Goal: Transaction & Acquisition: Book appointment/travel/reservation

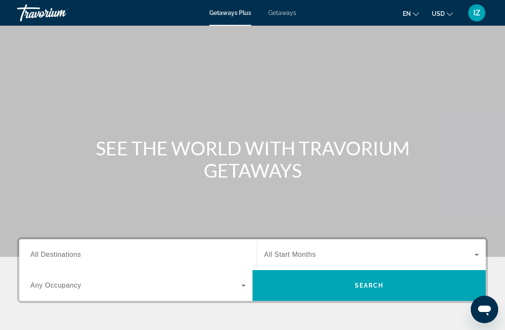
click at [289, 10] on span "Getaways" at bounding box center [282, 12] width 28 height 7
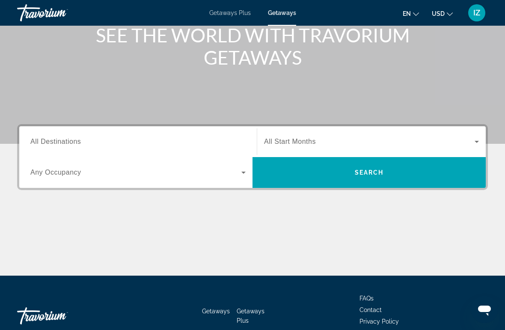
click at [220, 141] on input "Destination All Destinations" at bounding box center [137, 142] width 215 height 10
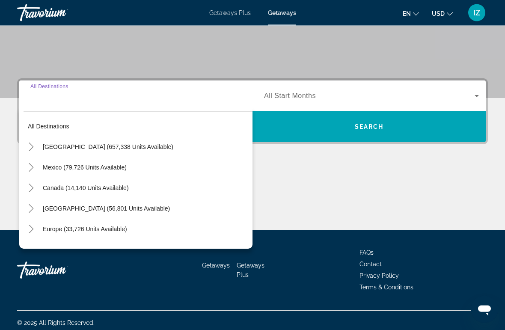
scroll to position [161, 0]
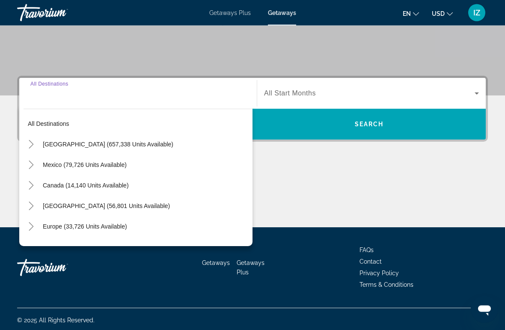
click at [36, 143] on mat-icon "Toggle United States (657,338 units available)" at bounding box center [31, 144] width 15 height 15
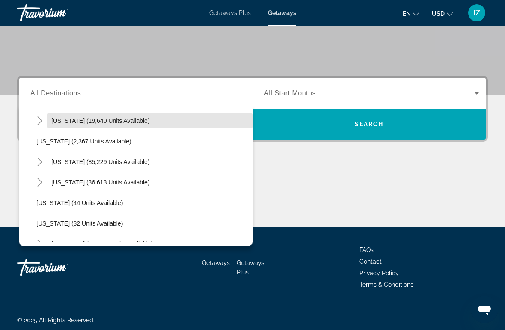
scroll to position [65, 0]
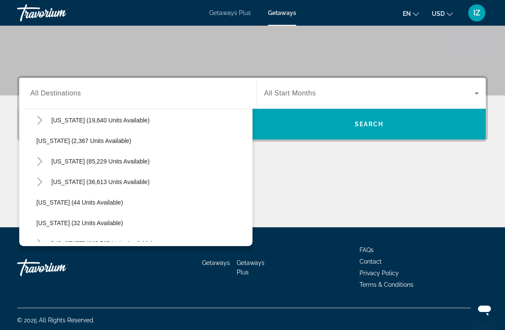
click at [41, 161] on icon "Toggle California (85,229 units available)" at bounding box center [39, 161] width 5 height 9
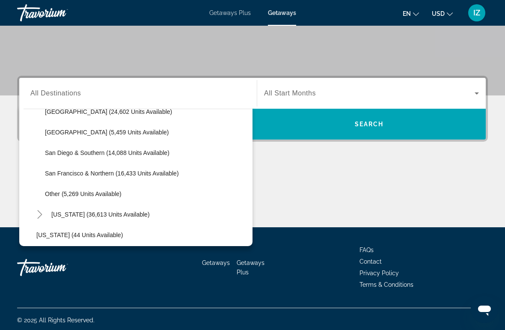
scroll to position [156, 0]
click at [117, 155] on span "San Diego & Southern (14,088 units available)" at bounding box center [107, 152] width 125 height 7
type input "**********"
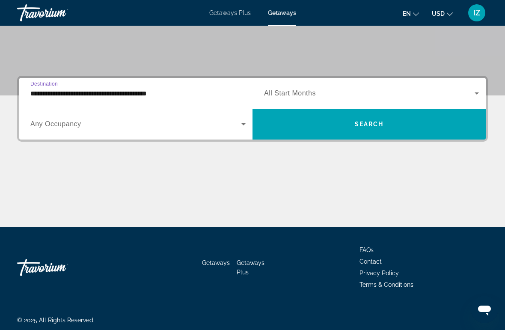
click at [312, 93] on span "All Start Months" at bounding box center [290, 92] width 52 height 7
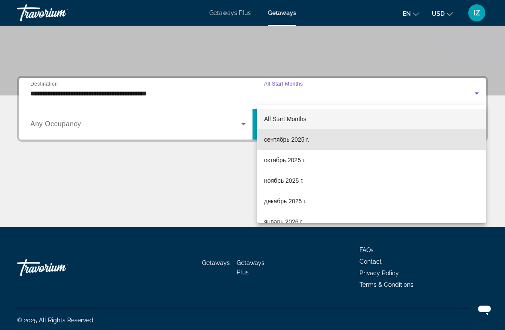
click at [291, 138] on span "сентябрь 2025 г." at bounding box center [286, 139] width 45 height 10
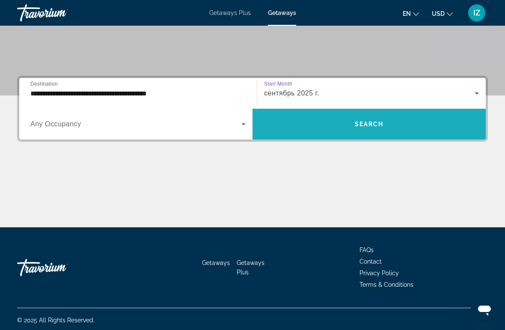
click at [361, 124] on span "Search" at bounding box center [369, 124] width 29 height 7
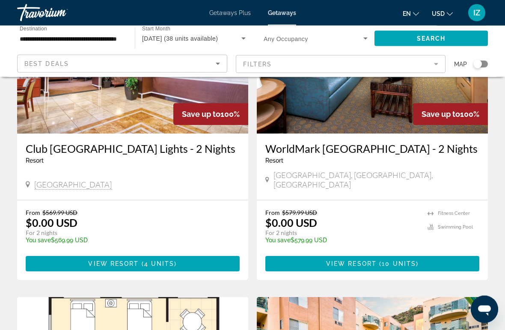
scroll to position [110, 0]
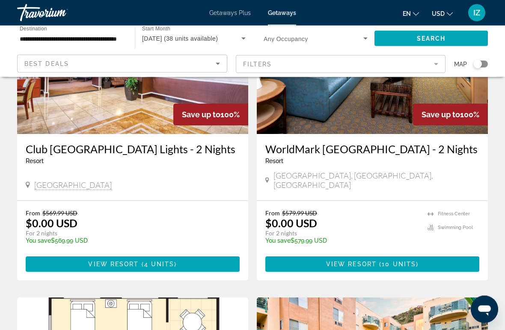
click at [469, 63] on div "Search widget" at bounding box center [477, 64] width 21 height 7
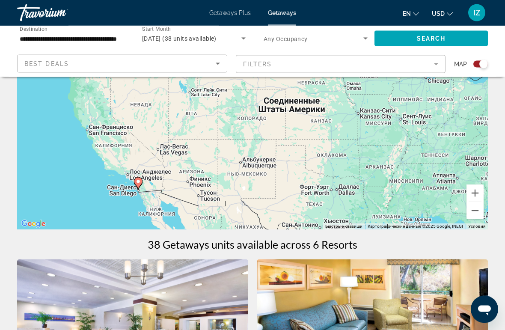
scroll to position [124, 0]
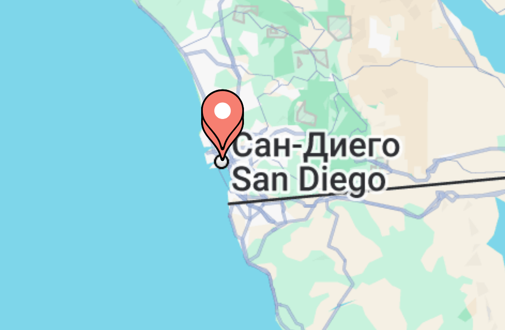
type input "**********"
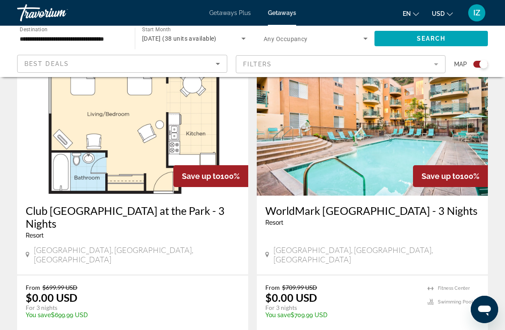
scroll to position [606, 0]
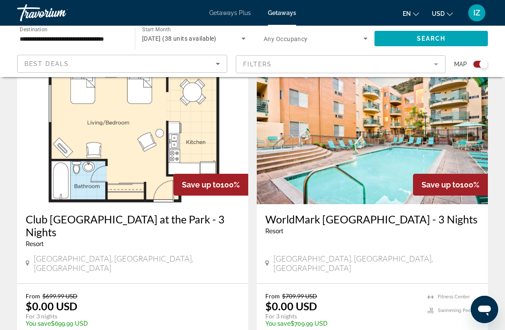
click at [386, 155] on img "Main content" at bounding box center [372, 135] width 231 height 137
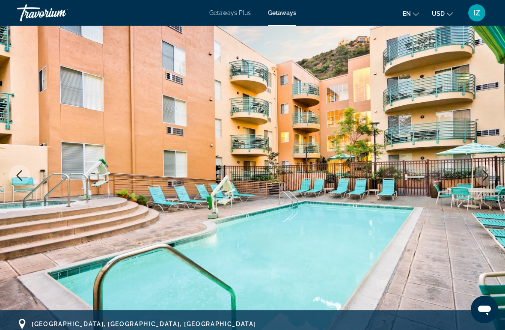
scroll to position [56, 0]
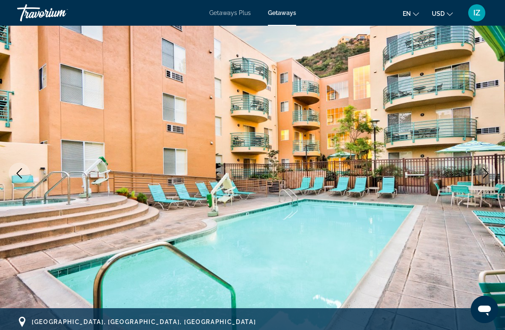
click at [478, 175] on button "Next image" at bounding box center [485, 173] width 21 height 21
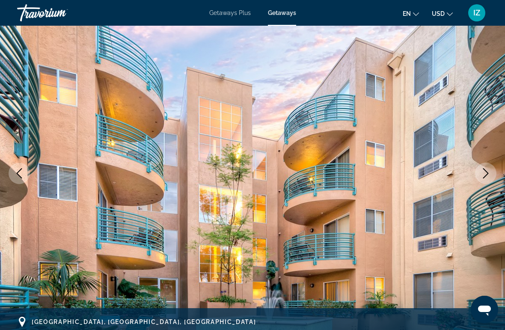
click at [473, 179] on img "Main content" at bounding box center [252, 173] width 505 height 407
click at [473, 177] on img "Main content" at bounding box center [252, 173] width 505 height 407
click at [483, 175] on icon "Next image" at bounding box center [486, 173] width 10 height 10
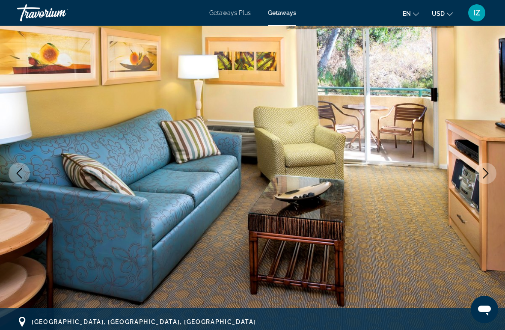
click at [480, 178] on button "Next image" at bounding box center [485, 173] width 21 height 21
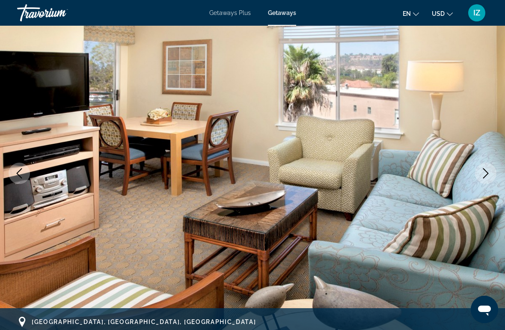
click at [479, 177] on button "Next image" at bounding box center [485, 173] width 21 height 21
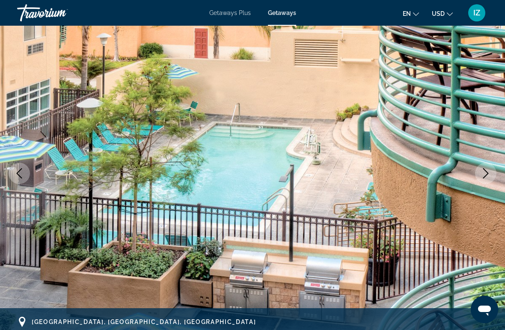
click at [476, 178] on img "Main content" at bounding box center [252, 173] width 505 height 407
click at [472, 177] on img "Main content" at bounding box center [252, 173] width 505 height 407
click at [481, 175] on icon "Next image" at bounding box center [486, 173] width 10 height 10
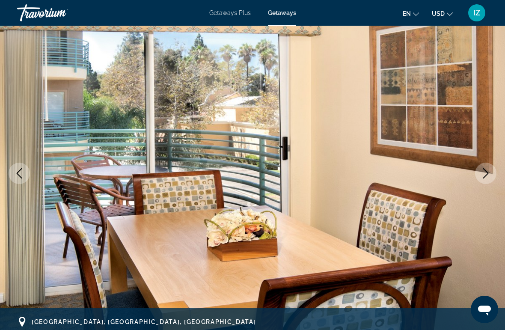
click at [481, 175] on icon "Next image" at bounding box center [486, 173] width 10 height 10
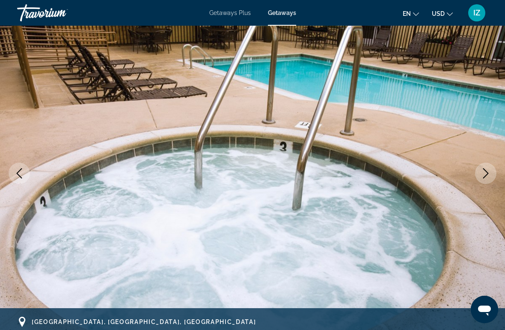
click at [476, 175] on button "Next image" at bounding box center [485, 173] width 21 height 21
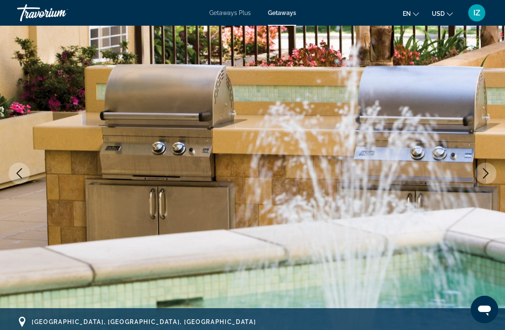
click at [475, 174] on button "Next image" at bounding box center [485, 173] width 21 height 21
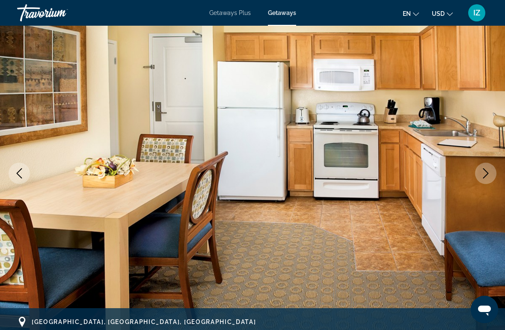
click at [473, 174] on img "Main content" at bounding box center [252, 173] width 505 height 407
click at [487, 168] on icon "Next image" at bounding box center [486, 173] width 10 height 10
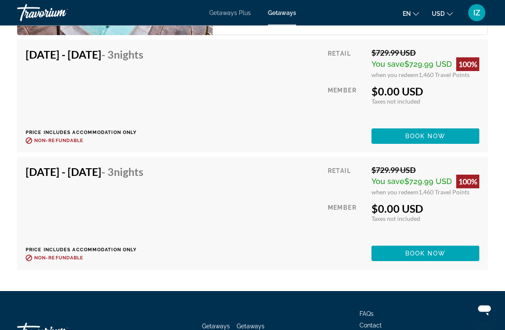
scroll to position [2480, 0]
